Goal: Find specific page/section: Find specific page/section

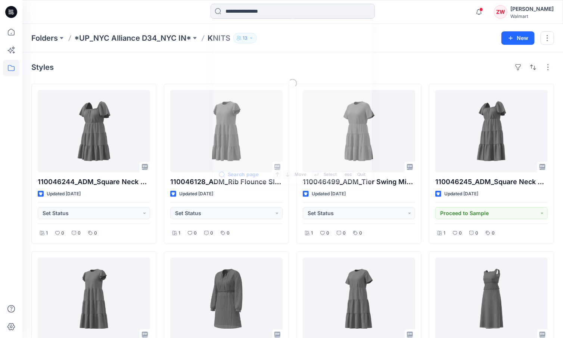
click at [250, 5] on input at bounding box center [293, 11] width 164 height 15
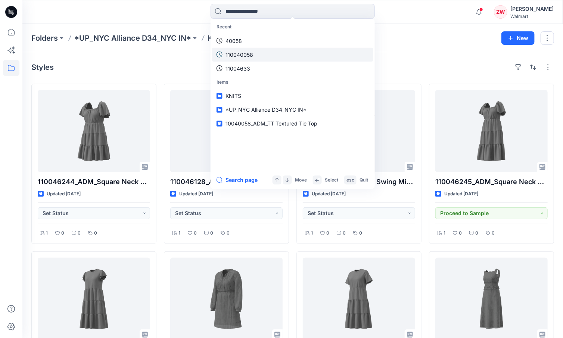
click at [247, 53] on p "110040058" at bounding box center [239, 54] width 28 height 8
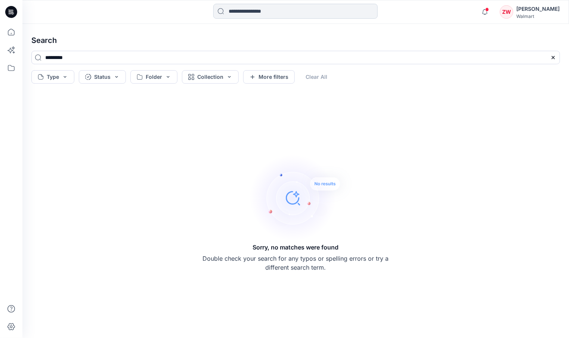
click at [240, 13] on input at bounding box center [295, 11] width 164 height 15
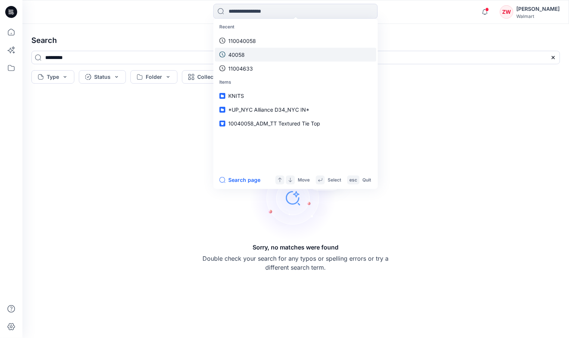
click at [248, 55] on link "40058" at bounding box center [295, 54] width 161 height 14
type input "*****"
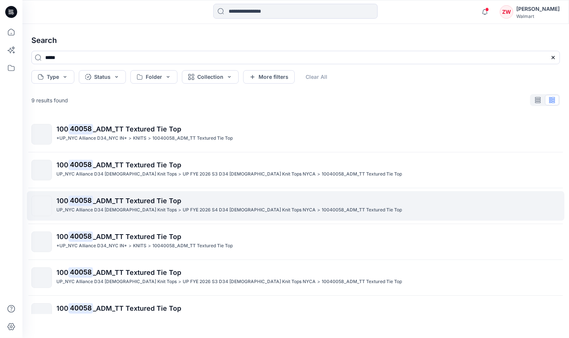
click at [414, 215] on div "100 40058 _ADM_TT Textured Tie Top UP_NYC Alliance D34 [DEMOGRAPHIC_DATA] Knit …" at bounding box center [307, 206] width 503 height 21
